Goal: Transaction & Acquisition: Download file/media

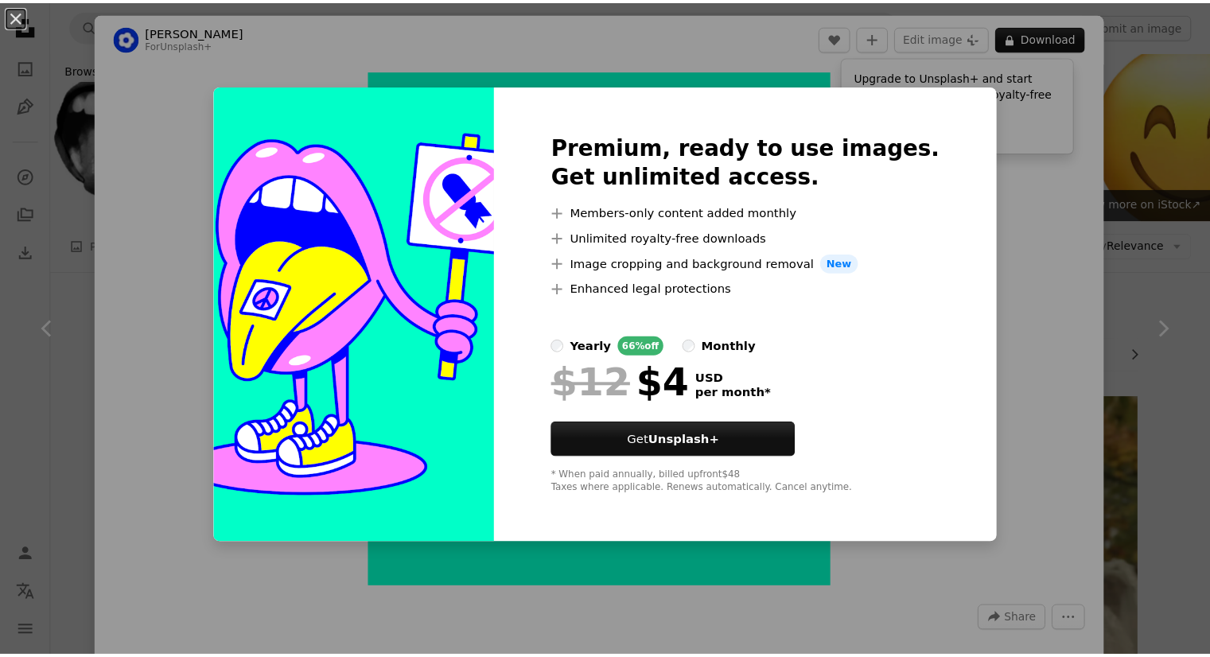
scroll to position [2016, 0]
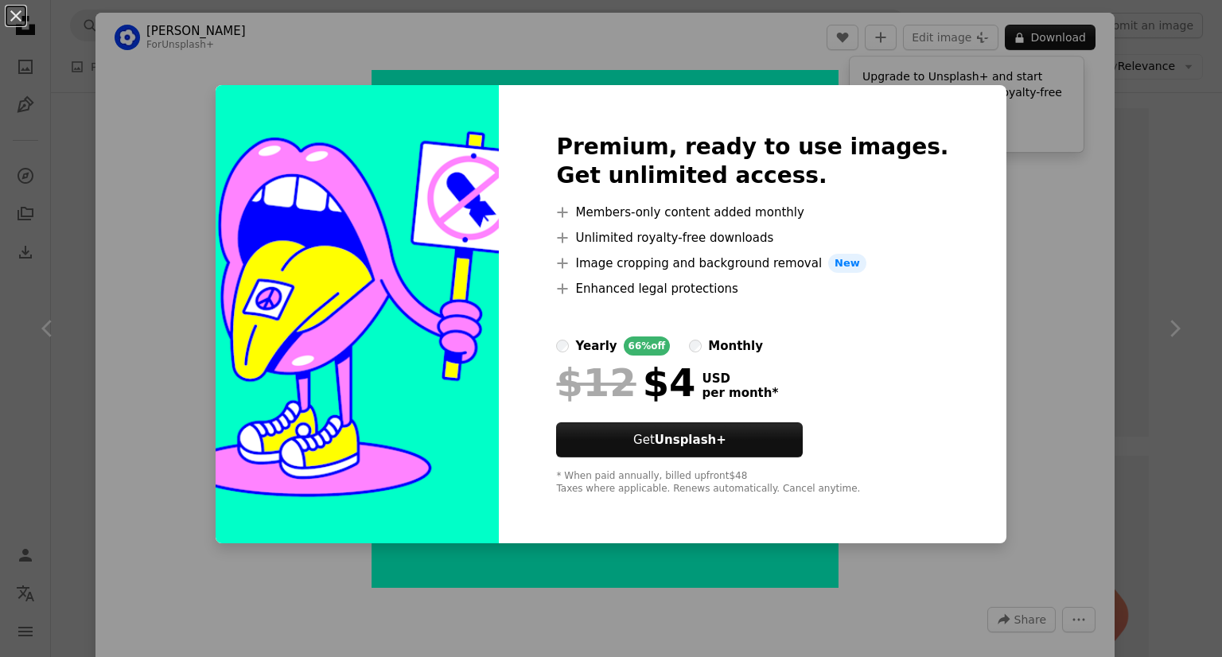
drag, startPoint x: 13, startPoint y: 207, endPoint x: 18, endPoint y: 171, distance: 36.2
click at [14, 207] on div "An X shape Premium, ready to use images. Get unlimited access. A plus sign Memb…" at bounding box center [611, 328] width 1222 height 657
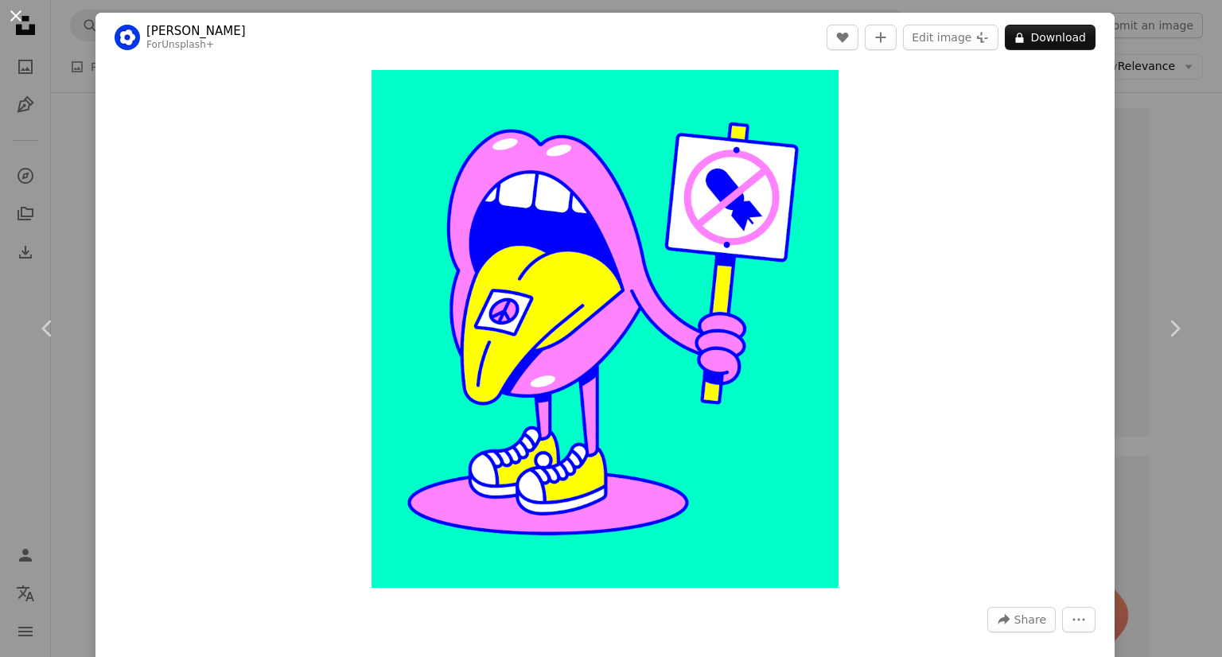
click at [14, 13] on button "An X shape" at bounding box center [15, 15] width 19 height 19
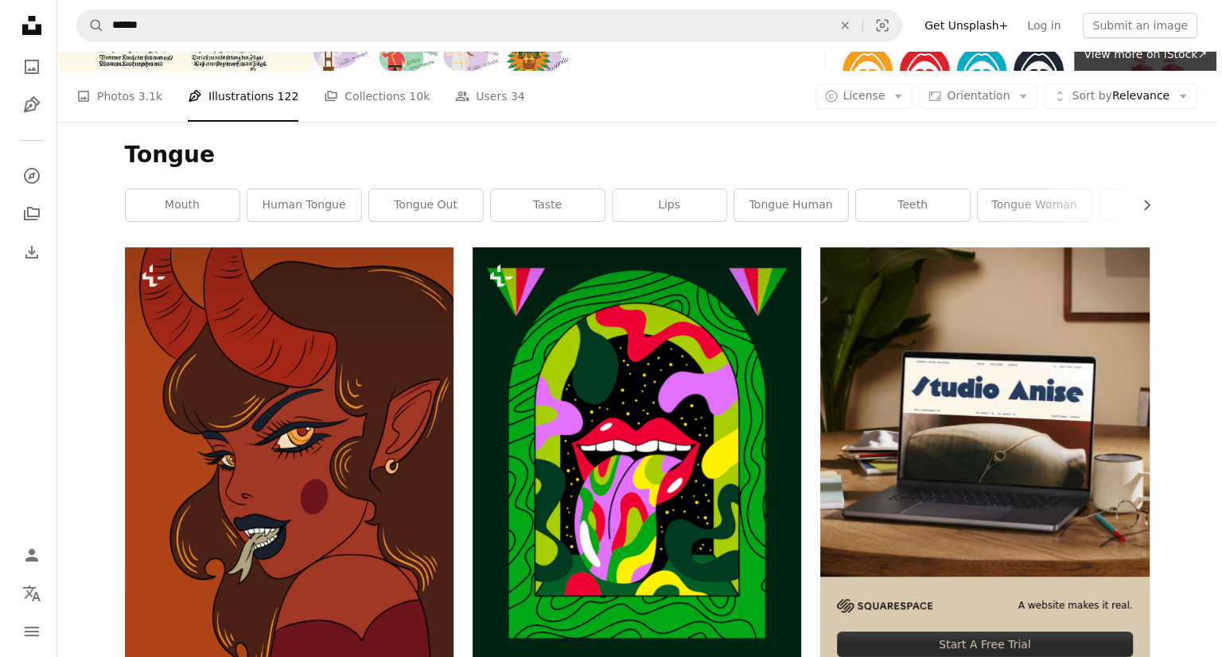
scroll to position [159, 0]
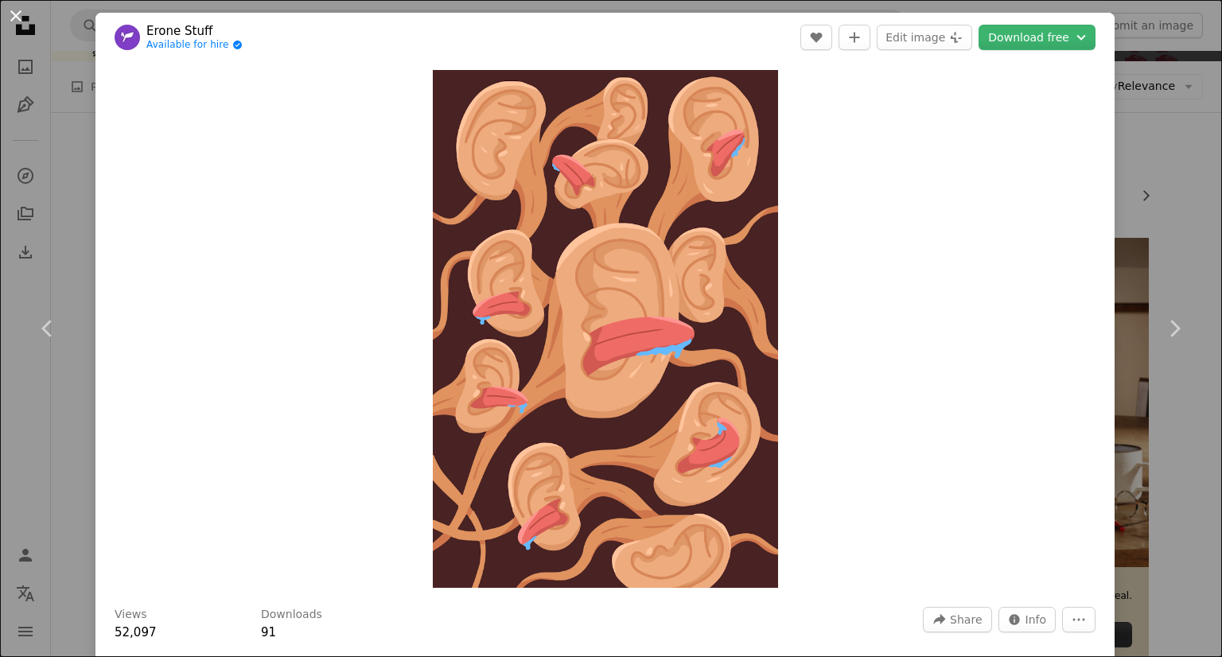
click at [10, 17] on button "An X shape" at bounding box center [15, 15] width 19 height 19
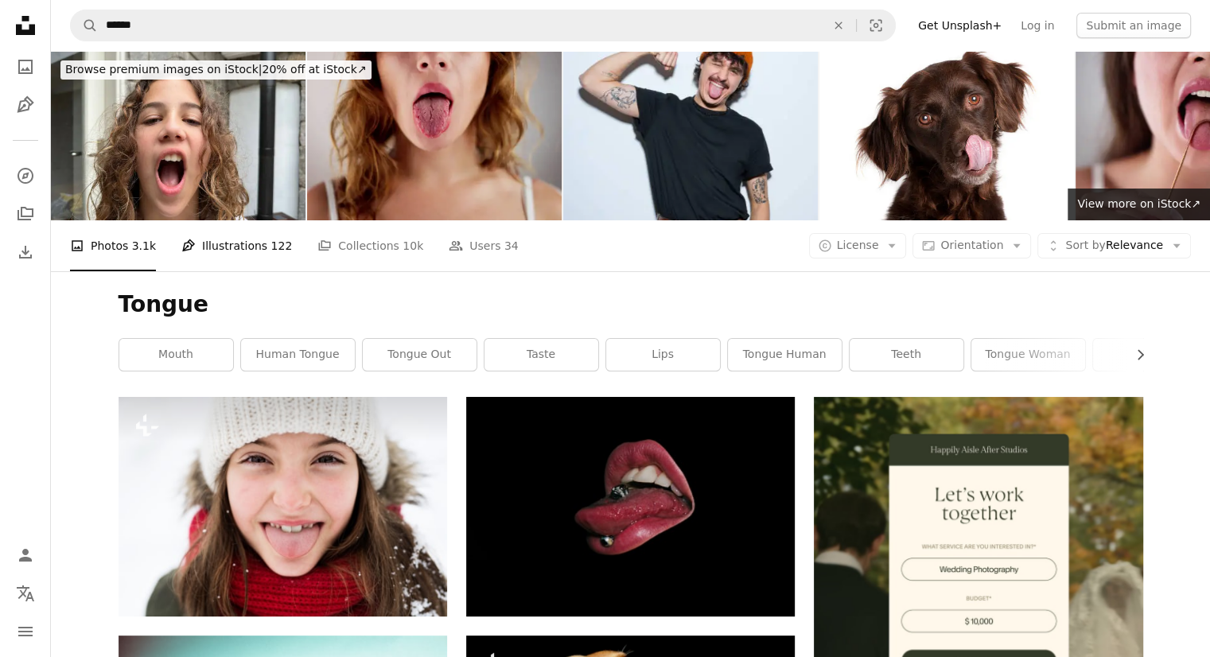
click at [242, 220] on link "Pen Tool Illustrations 122" at bounding box center [236, 245] width 111 height 51
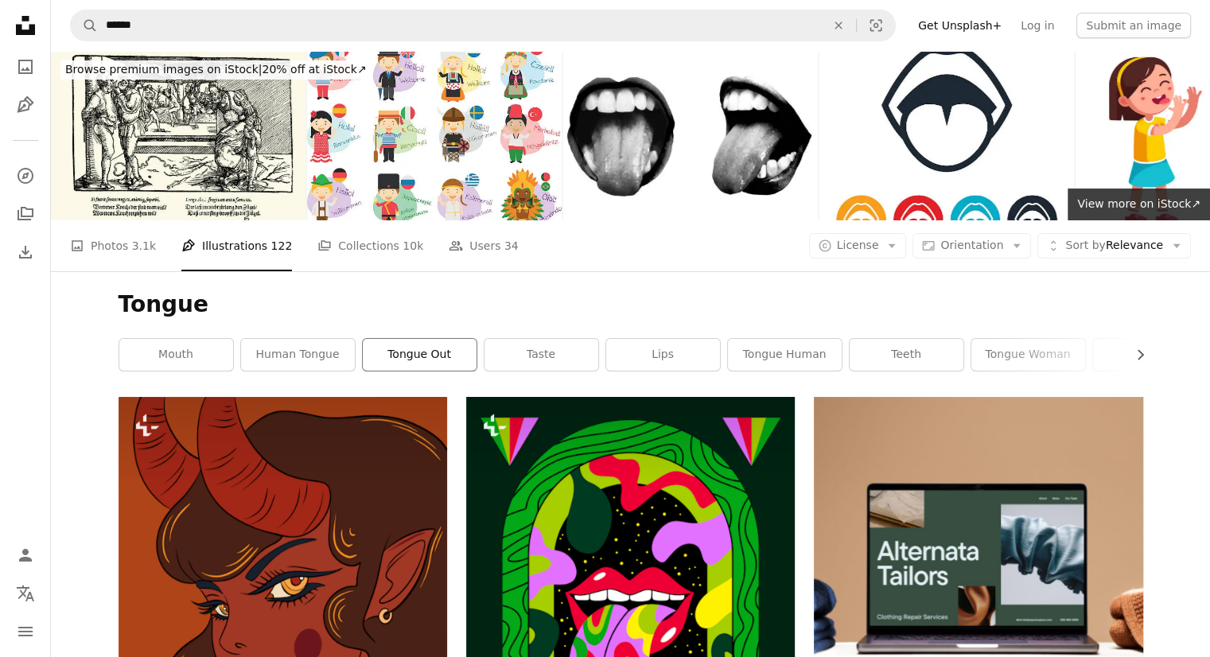
click at [399, 339] on link "tongue out" at bounding box center [420, 355] width 114 height 32
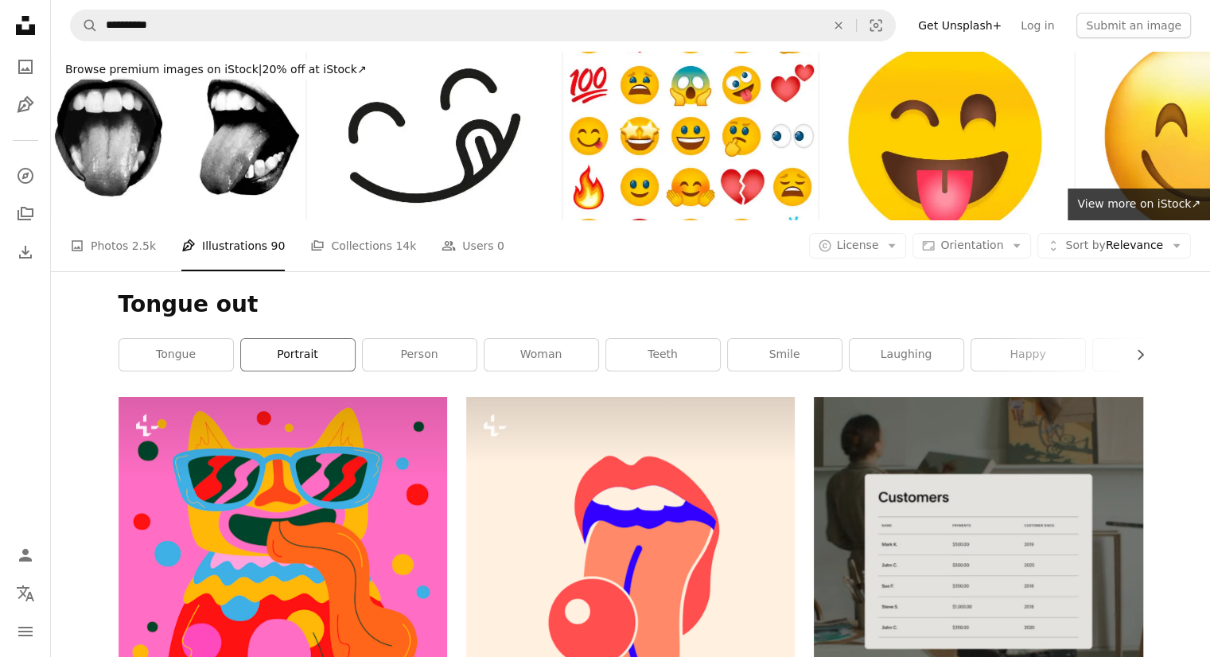
click at [293, 339] on link "portrait" at bounding box center [298, 355] width 114 height 32
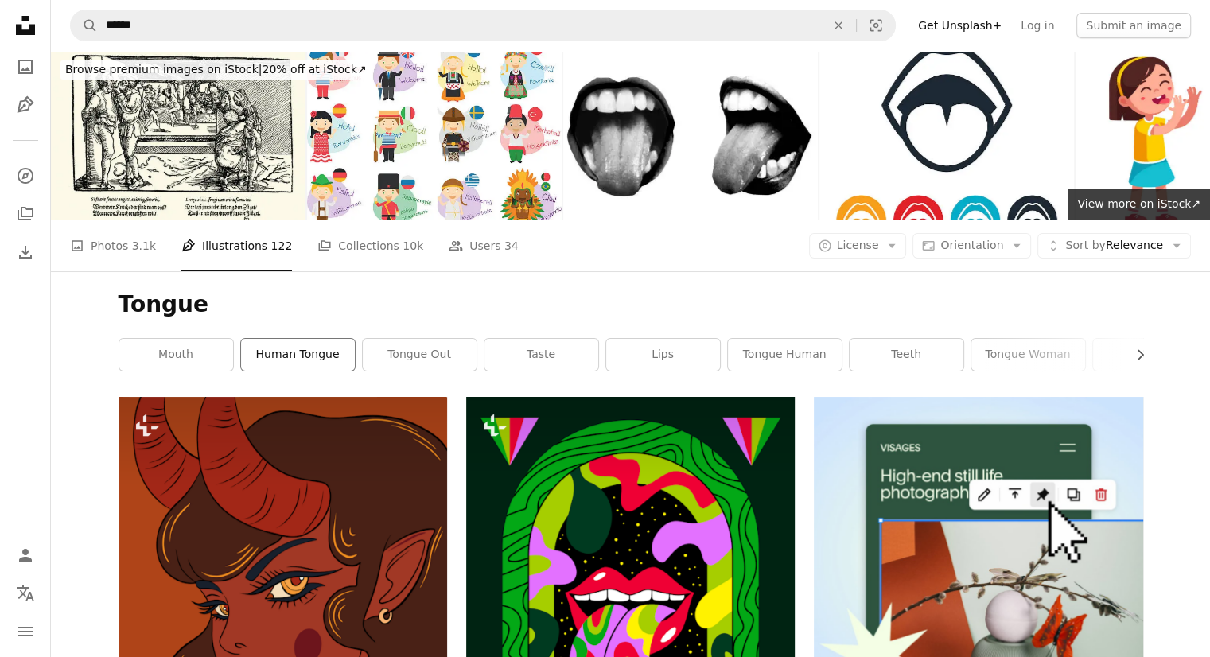
click at [311, 339] on link "human tongue" at bounding box center [298, 355] width 114 height 32
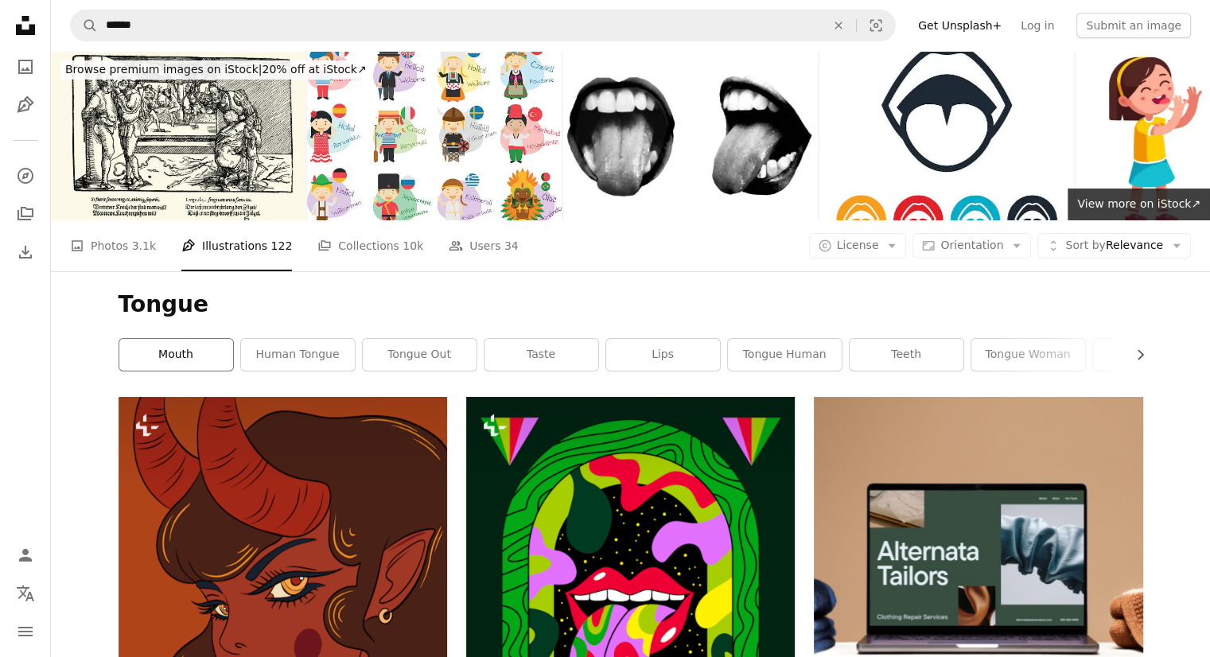
click at [212, 339] on link "mouth" at bounding box center [176, 355] width 114 height 32
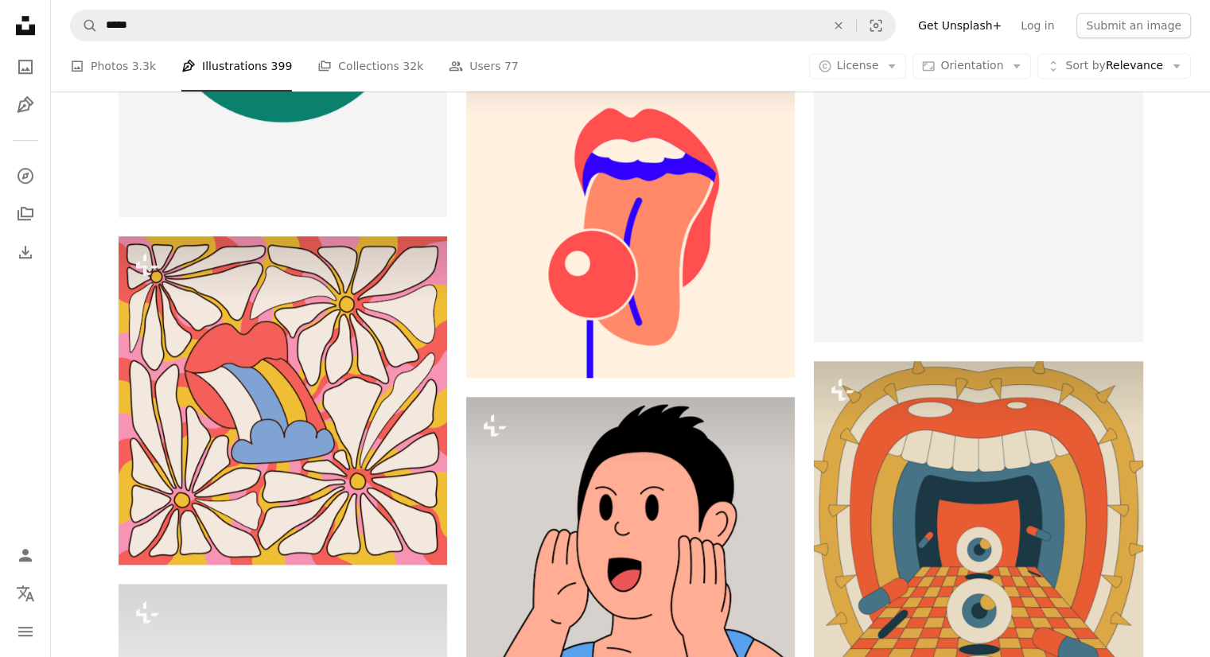
scroll to position [1297, 0]
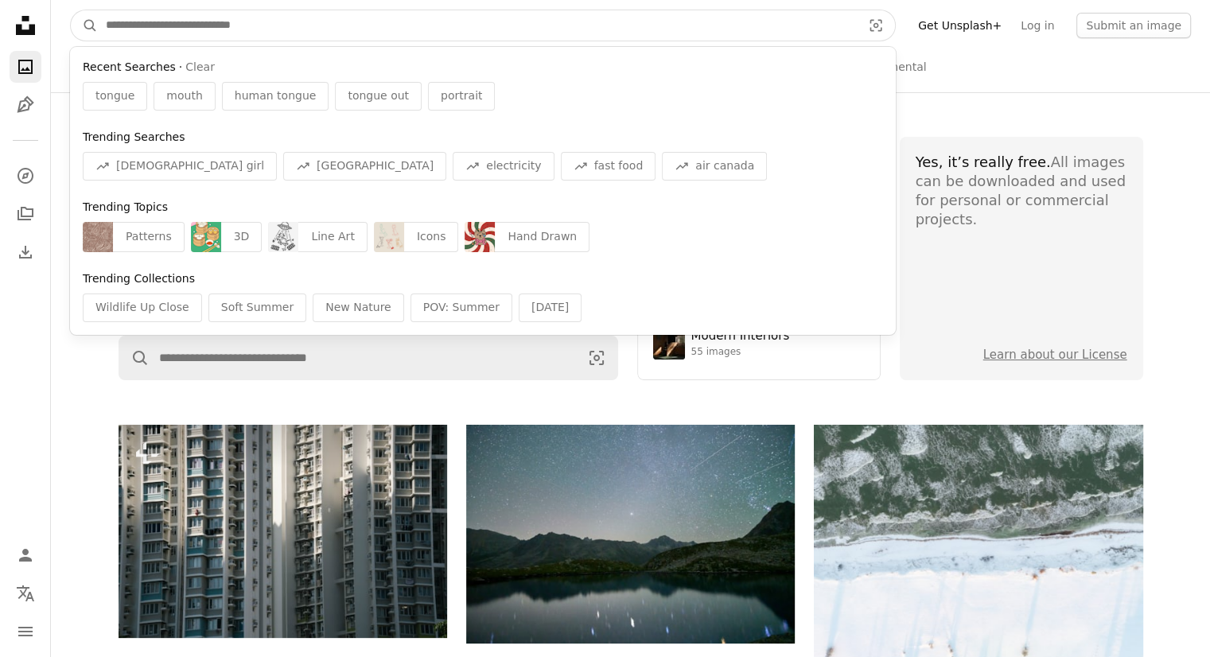
click at [501, 35] on input "Find visuals sitewide" at bounding box center [477, 25] width 759 height 30
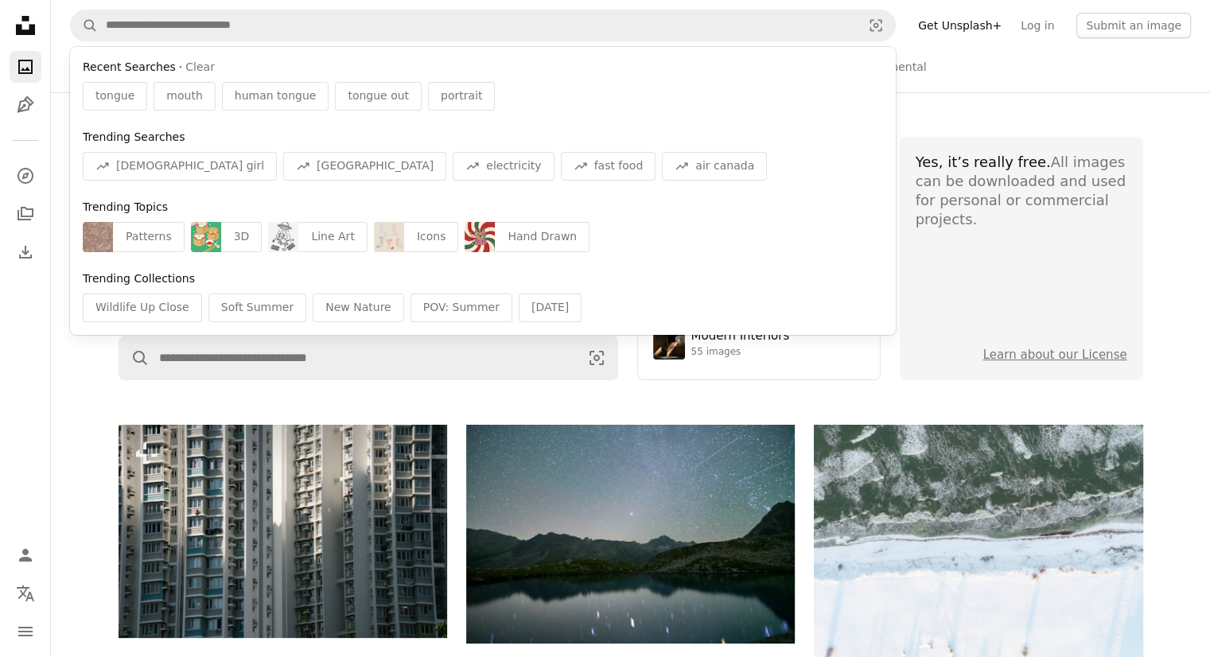
click at [410, 399] on div "Unsplash The internet’s source for visuals. Powered by creators everywhere. Sup…" at bounding box center [630, 258] width 1159 height 332
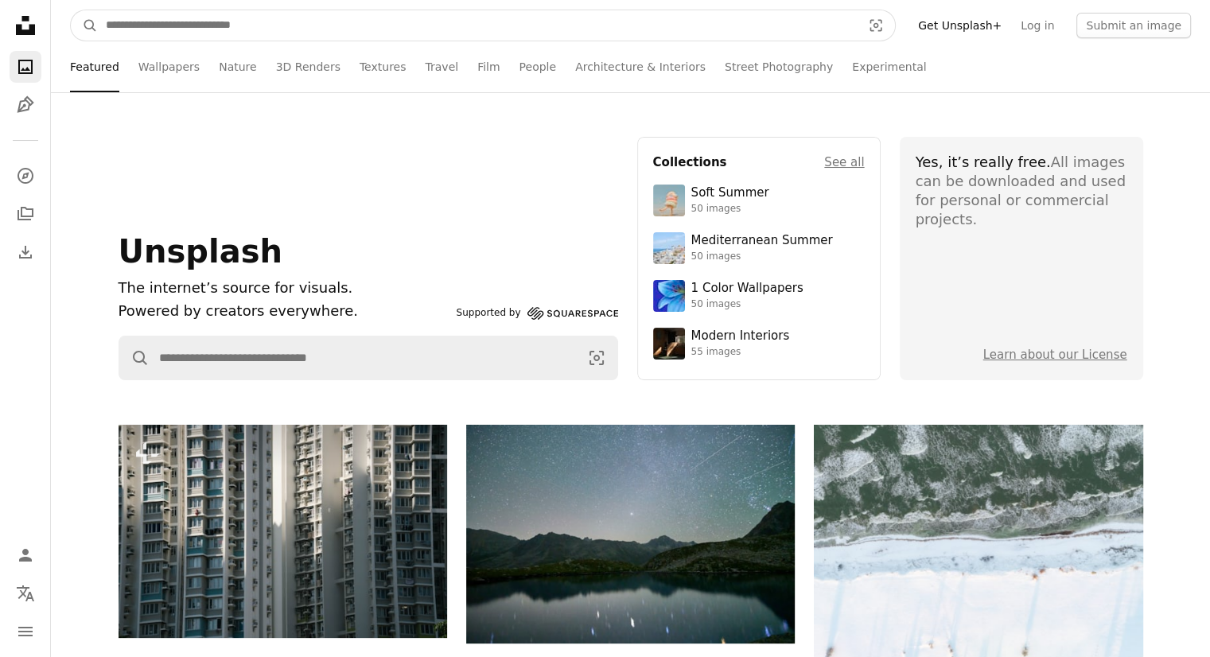
click at [716, 25] on input "Find visuals sitewide" at bounding box center [477, 25] width 759 height 30
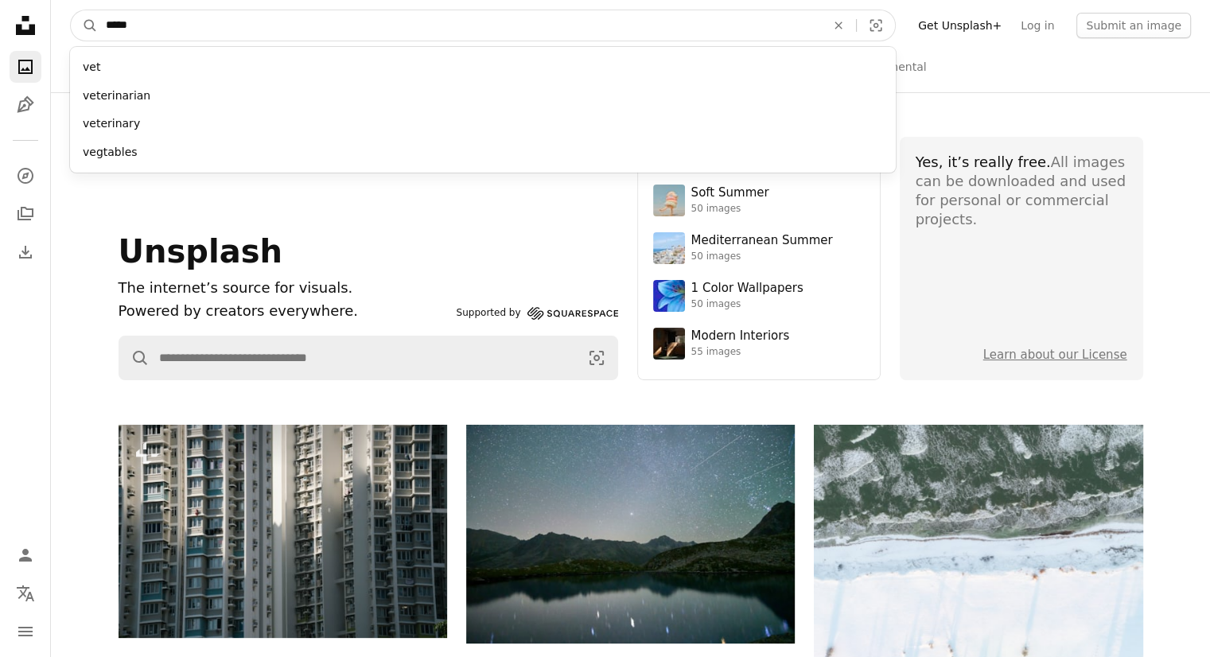
type input "******"
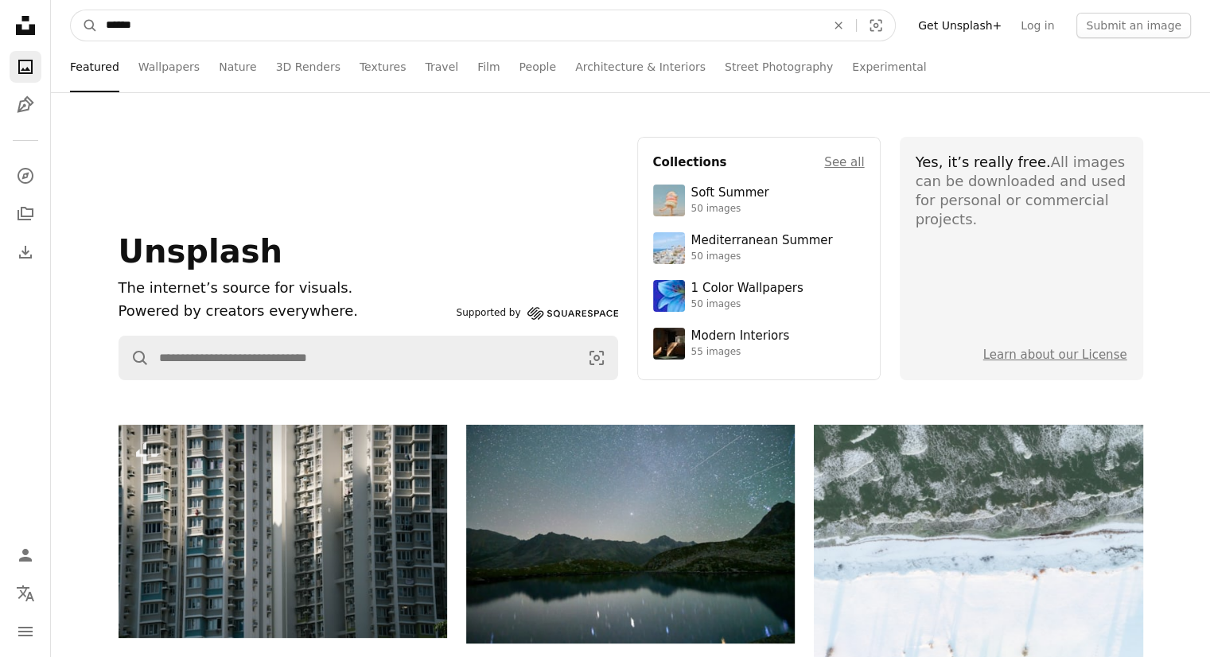
click button "A magnifying glass" at bounding box center [84, 25] width 27 height 30
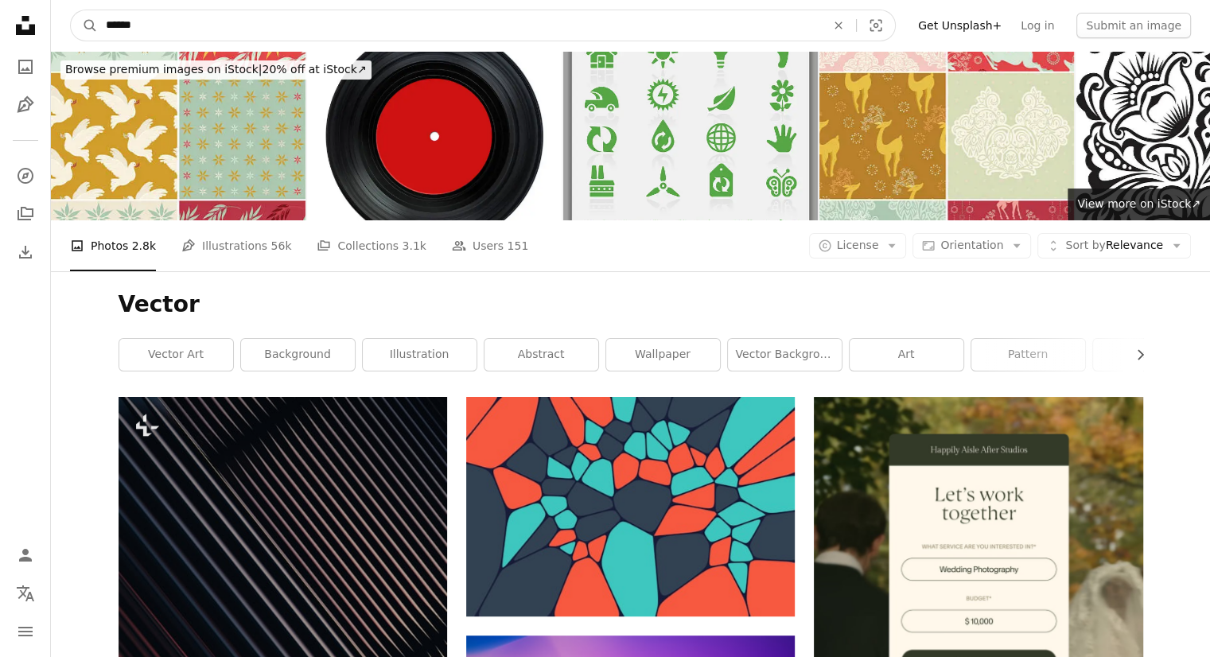
click at [505, 22] on input "******" at bounding box center [459, 25] width 723 height 30
type input "**********"
click button "A magnifying glass" at bounding box center [84, 25] width 27 height 30
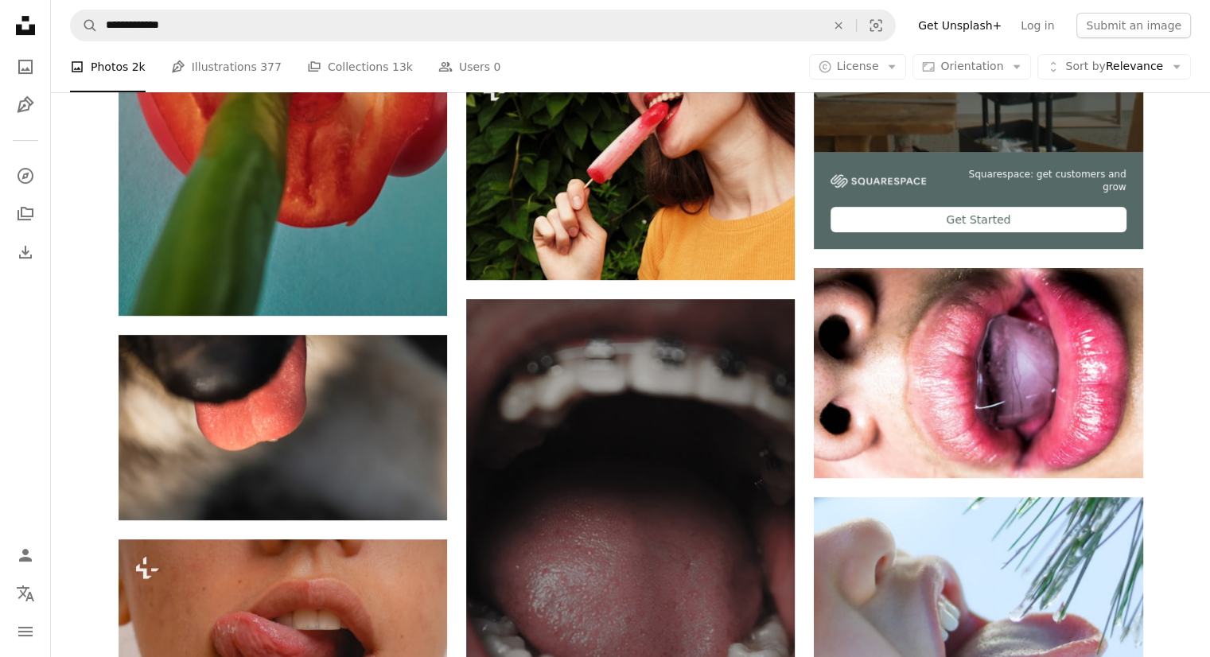
scroll to position [1148, 0]
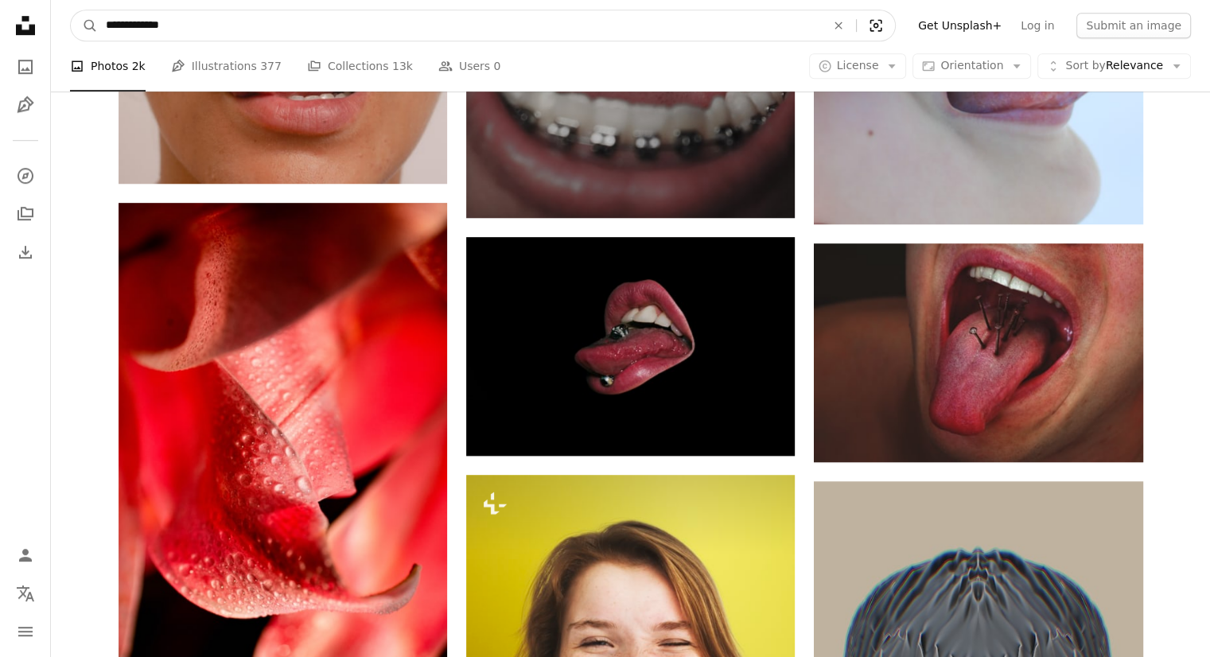
click at [895, 29] on icon "Visual search" at bounding box center [876, 25] width 38 height 16
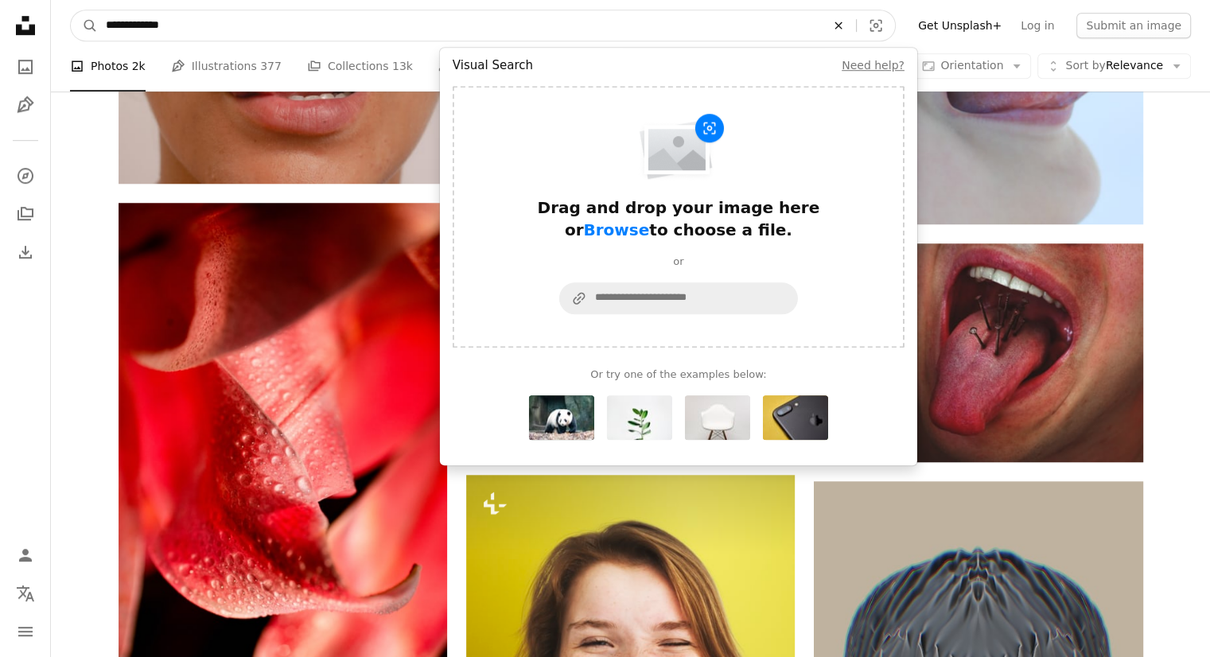
click at [856, 32] on button "An X shape" at bounding box center [838, 25] width 35 height 30
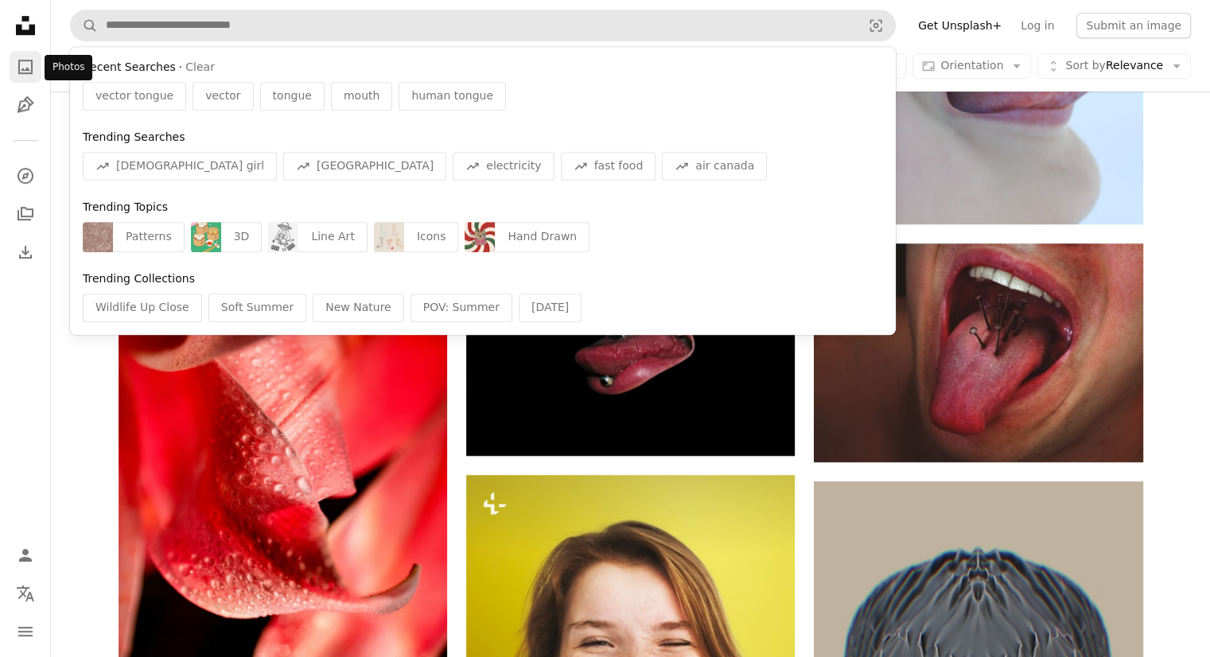
click at [27, 74] on icon "A photo" at bounding box center [25, 66] width 19 height 19
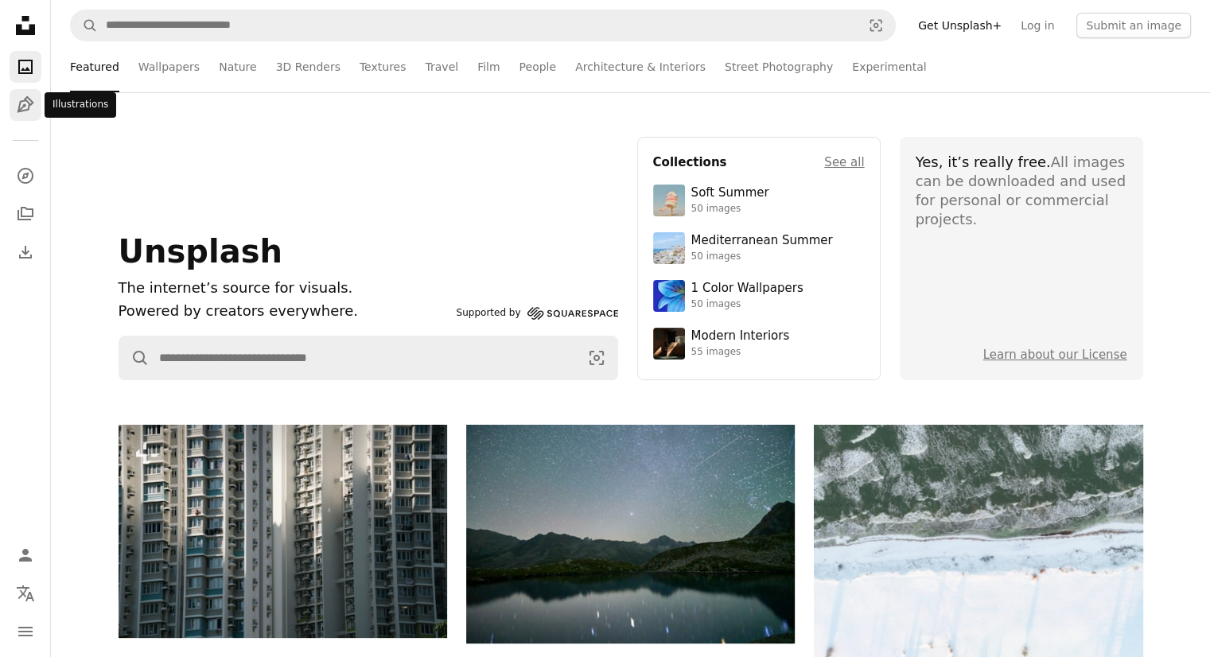
click at [25, 104] on icon "Pen Tool" at bounding box center [25, 104] width 19 height 19
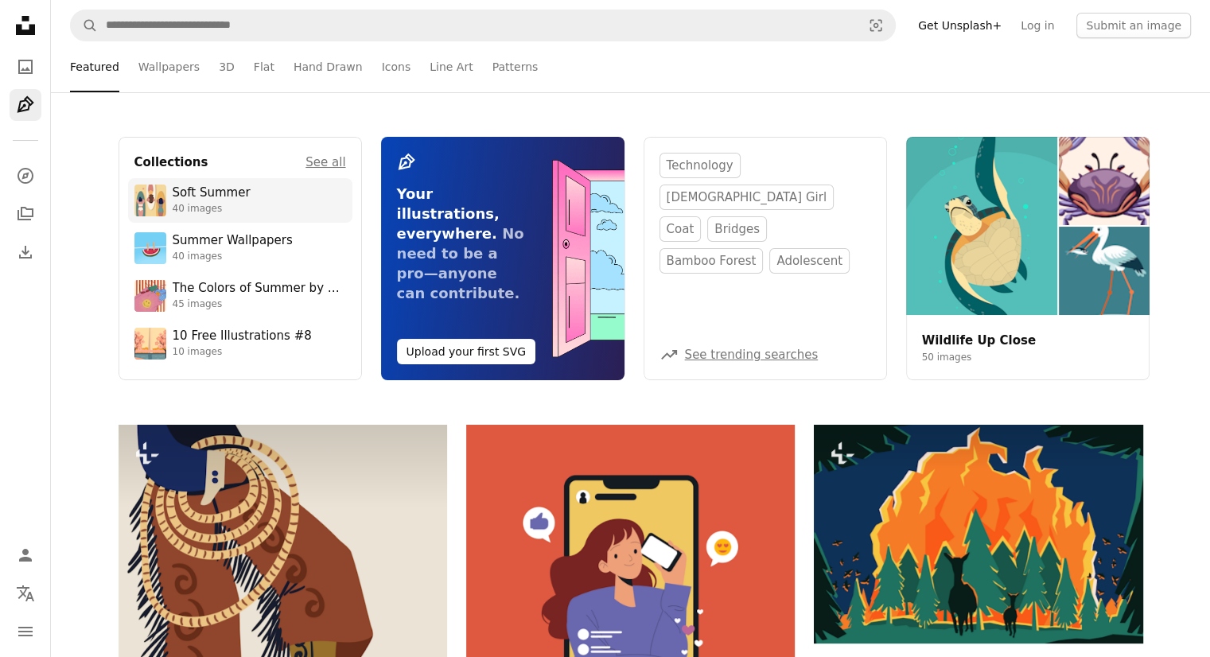
click at [185, 200] on div "Soft Summer" at bounding box center [212, 193] width 78 height 16
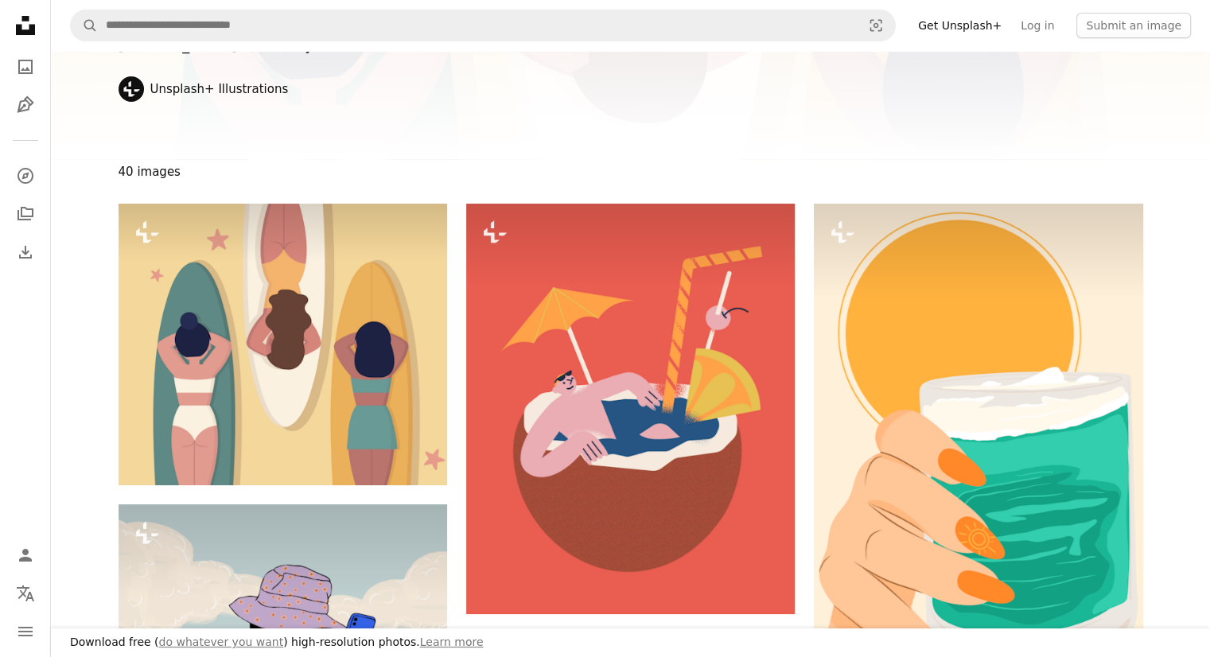
scroll to position [133, 0]
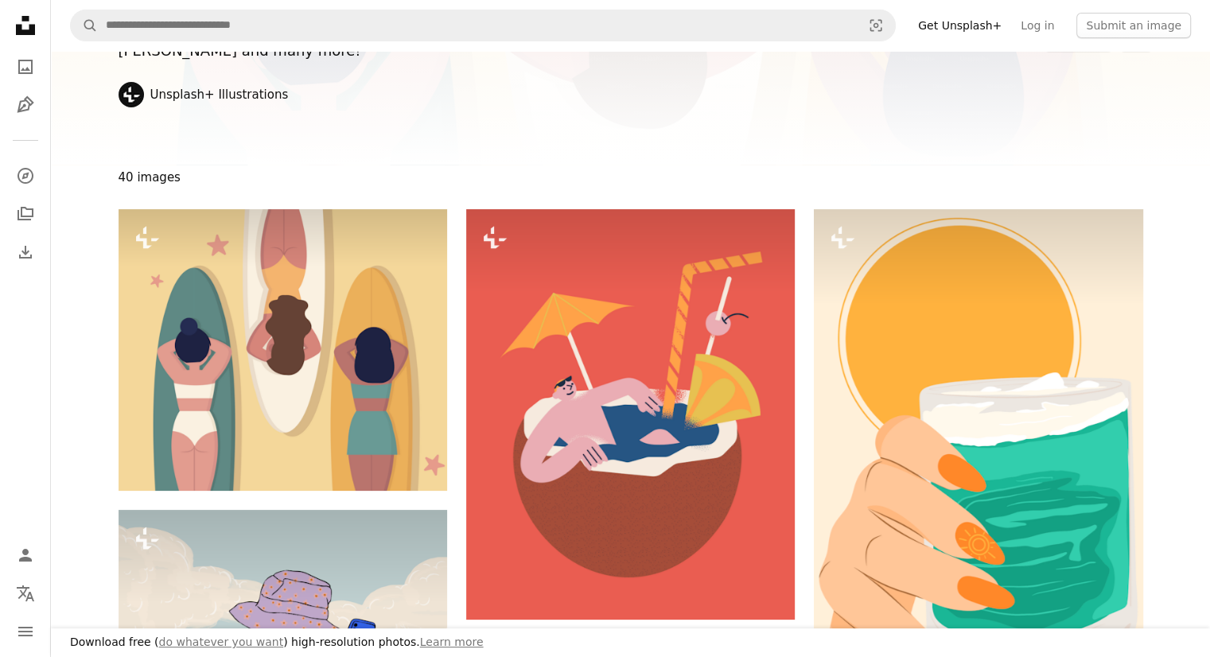
click at [199, 87] on link "Unsplash+ Illustrations" at bounding box center [219, 95] width 138 height 16
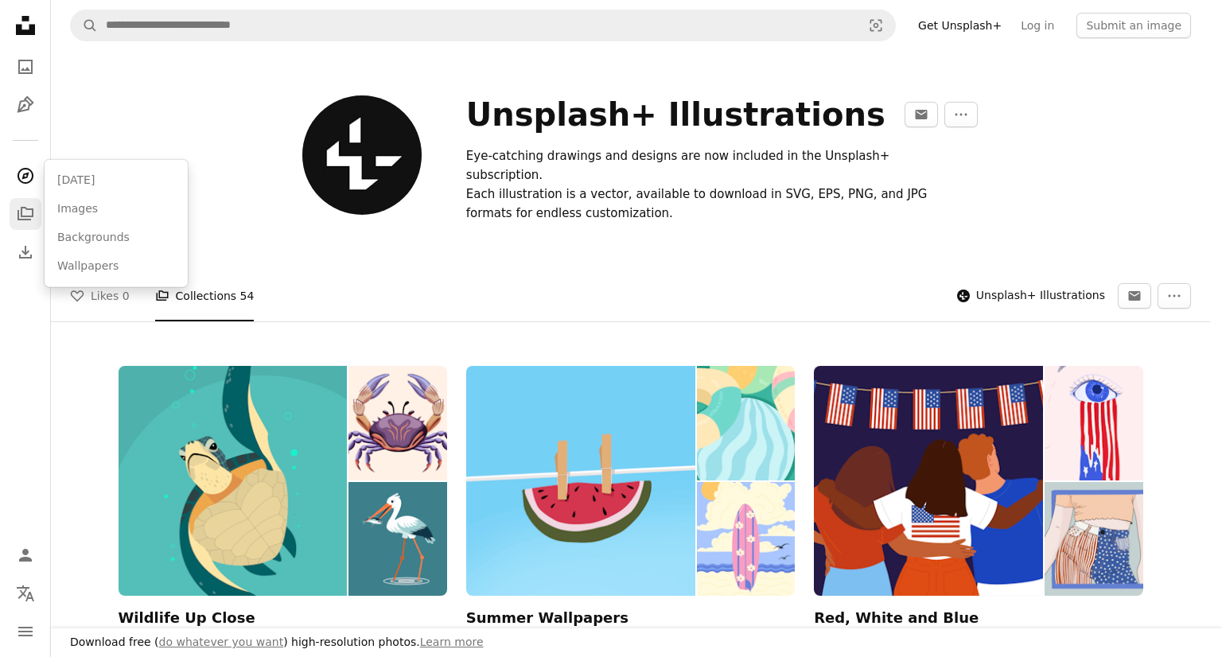
click at [27, 213] on body "Download free ( do whatever you want ) high-resolution photos. Learn more Unspl…" at bounding box center [605, 328] width 1210 height 657
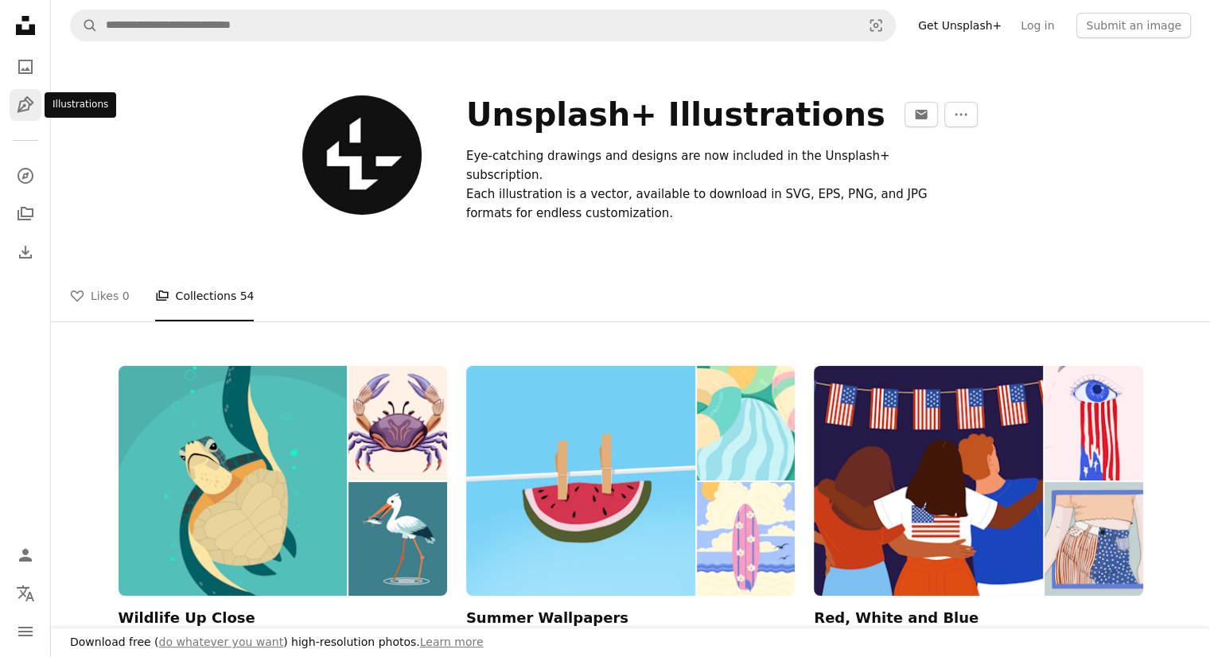
click at [15, 91] on link "Pen Tool" at bounding box center [26, 105] width 32 height 32
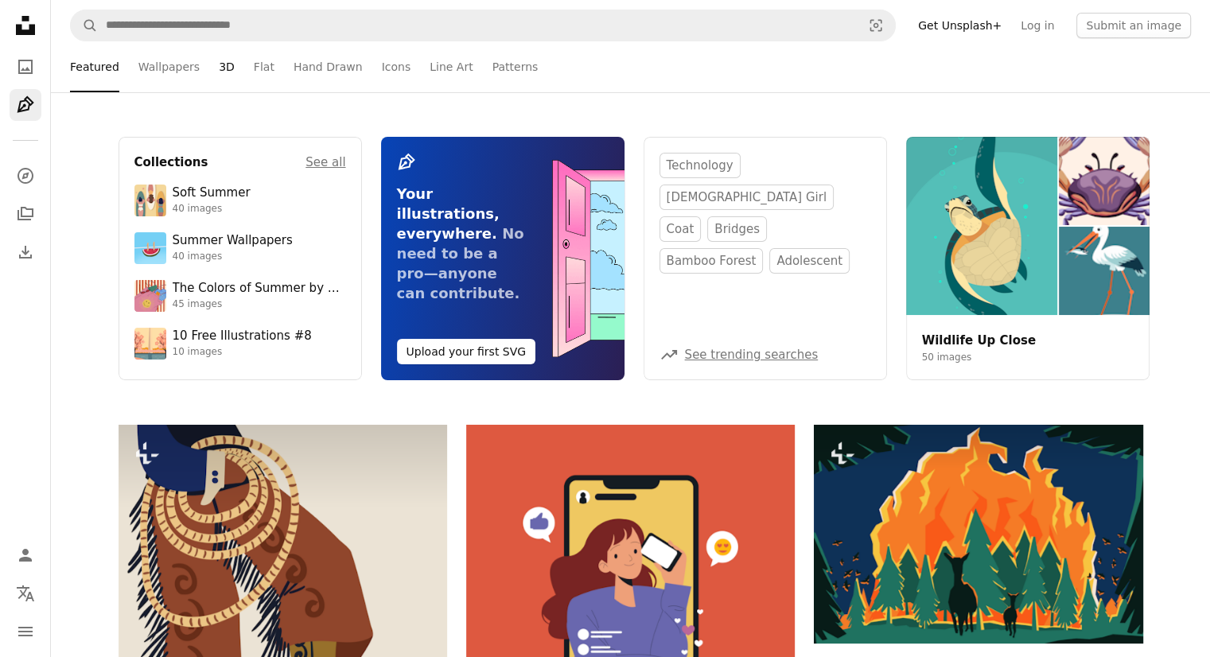
click at [220, 63] on link "3D" at bounding box center [227, 66] width 16 height 51
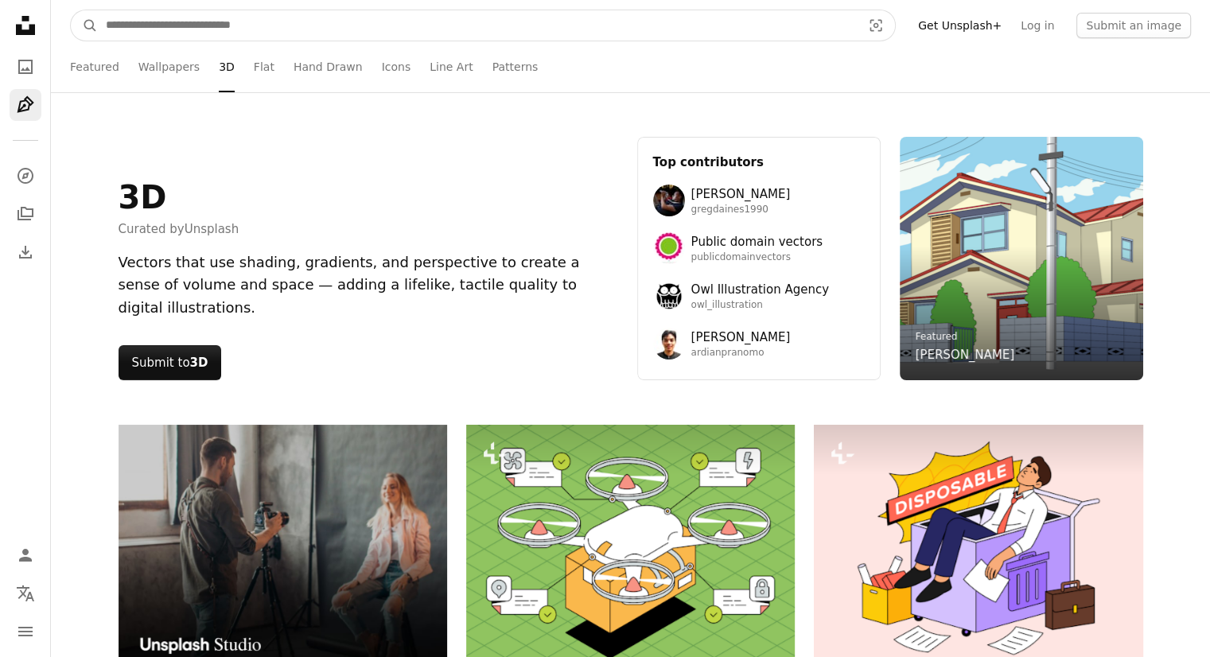
click at [252, 26] on input "Find visuals sitewide" at bounding box center [477, 25] width 759 height 30
type input "******"
click at [71, 10] on button "A magnifying glass" at bounding box center [84, 25] width 27 height 30
